Goal: Task Accomplishment & Management: Manage account settings

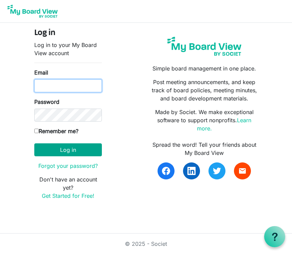
type input "[EMAIL_ADDRESS][DOMAIN_NAME]"
click at [68, 149] on button "Log in" at bounding box center [68, 149] width 68 height 13
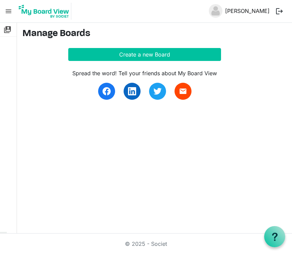
click at [245, 13] on link "Dominic Dowley" at bounding box center [248, 11] width 50 height 14
click at [278, 11] on button "logout" at bounding box center [280, 11] width 14 height 14
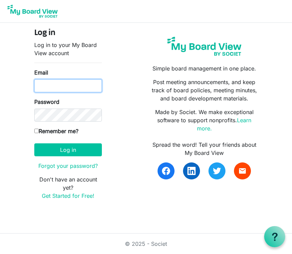
type input "[EMAIL_ADDRESS][DOMAIN_NAME]"
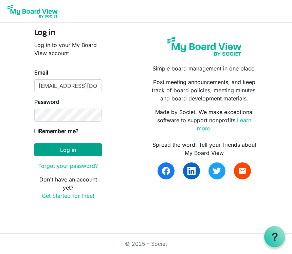
click at [68, 149] on button "Log in" at bounding box center [68, 149] width 68 height 13
